Goal: Find specific page/section: Locate a particular part of the current website

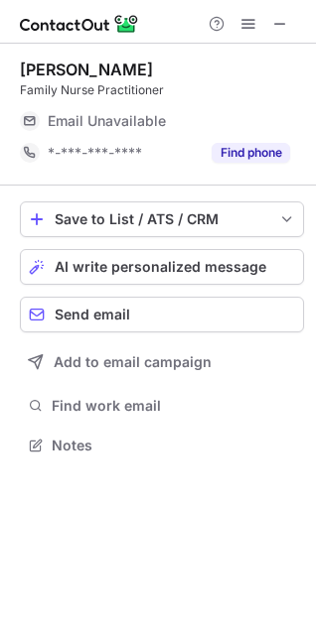
scroll to position [9, 9]
click at [279, 26] on span at bounding box center [280, 24] width 16 height 16
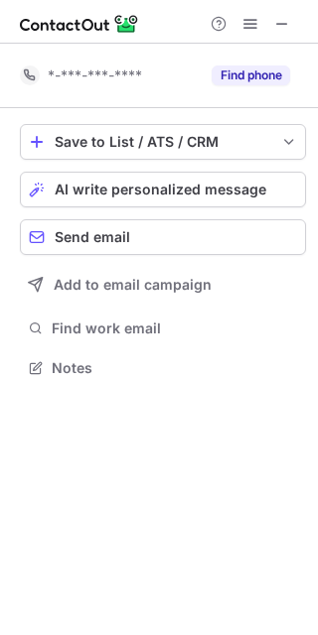
scroll to position [353, 318]
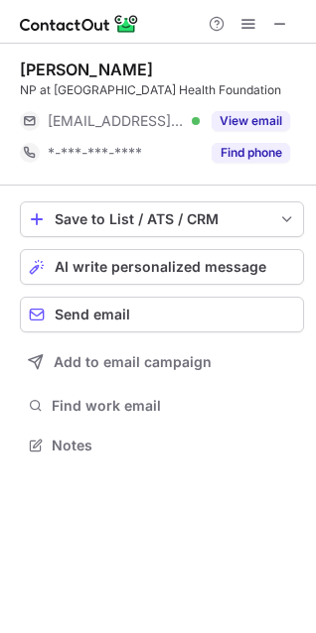
scroll to position [9, 9]
click at [277, 20] on span at bounding box center [280, 24] width 16 height 16
